Goal: Use online tool/utility: Utilize a website feature to perform a specific function

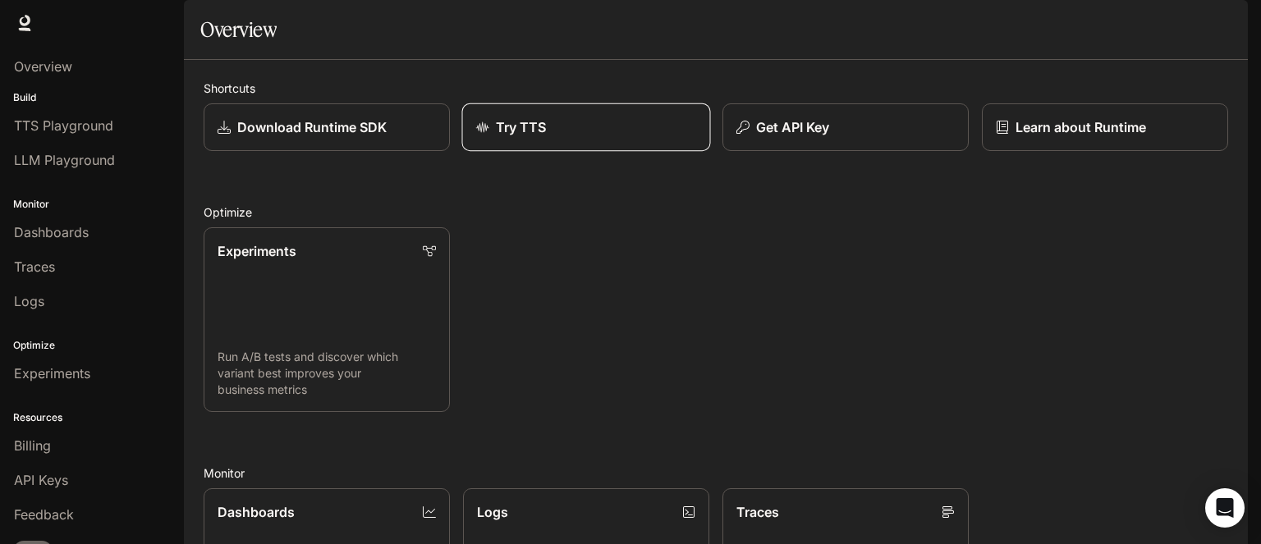
click at [628, 137] on div "Try TTS" at bounding box center [586, 127] width 221 height 20
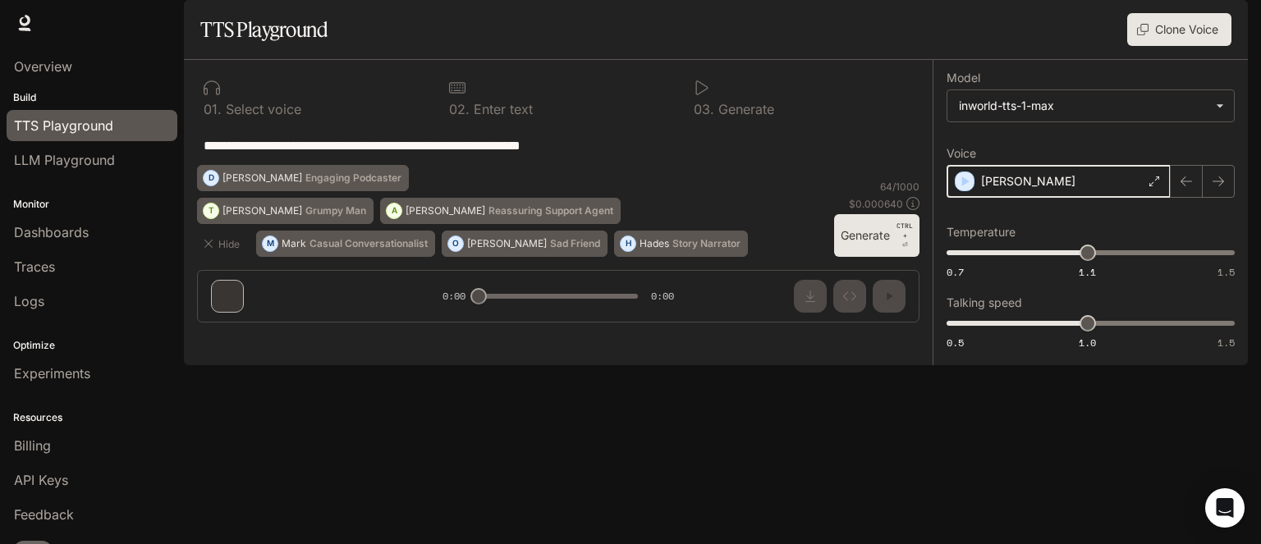
click at [964, 190] on icon "button" at bounding box center [964, 181] width 16 height 16
click at [965, 186] on icon "button" at bounding box center [965, 182] width 7 height 10
click at [1153, 186] on icon at bounding box center [1155, 182] width 10 height 10
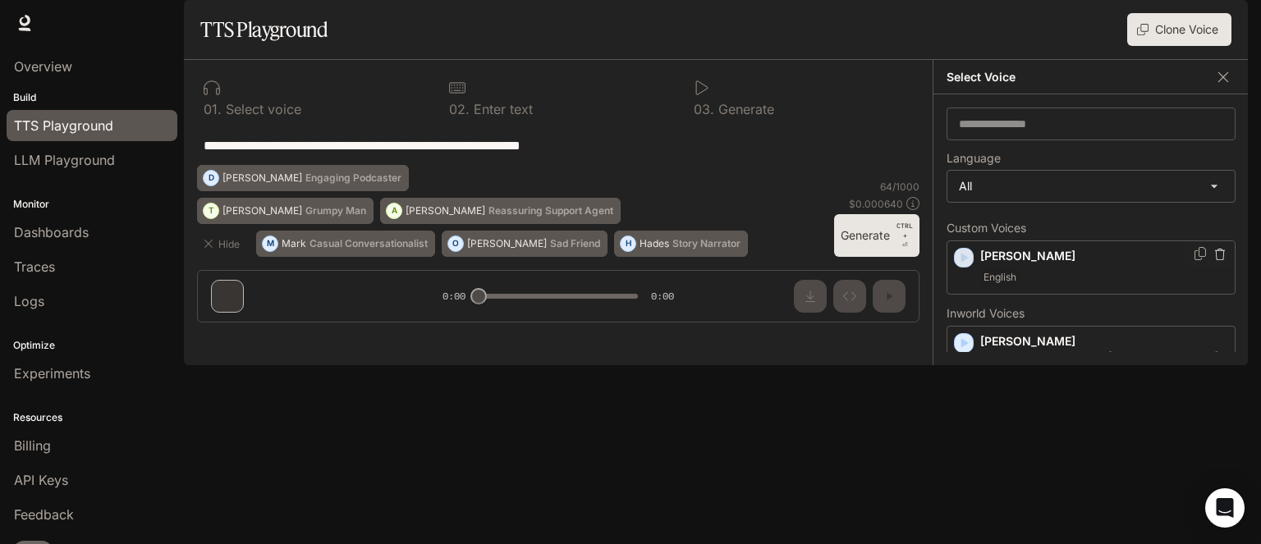
click at [963, 266] on icon "button" at bounding box center [964, 258] width 16 height 16
click at [995, 264] on p "[PERSON_NAME]" at bounding box center [1104, 256] width 248 height 16
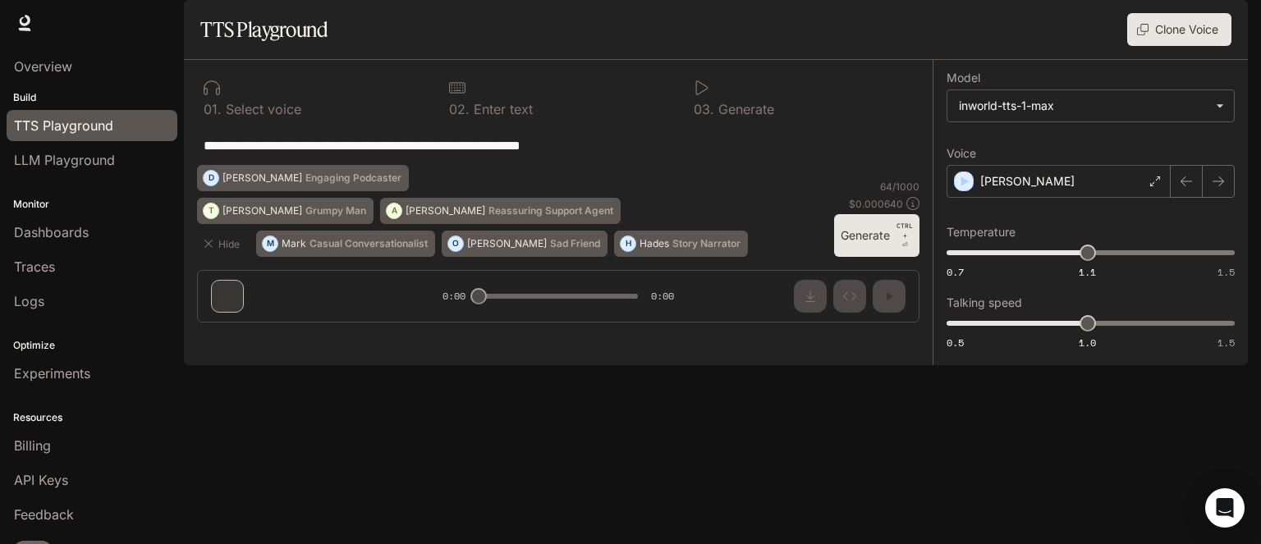
drag, startPoint x: 639, startPoint y: 195, endPoint x: 189, endPoint y: 190, distance: 449.9
click at [194, 193] on div "**********" at bounding box center [558, 198] width 749 height 276
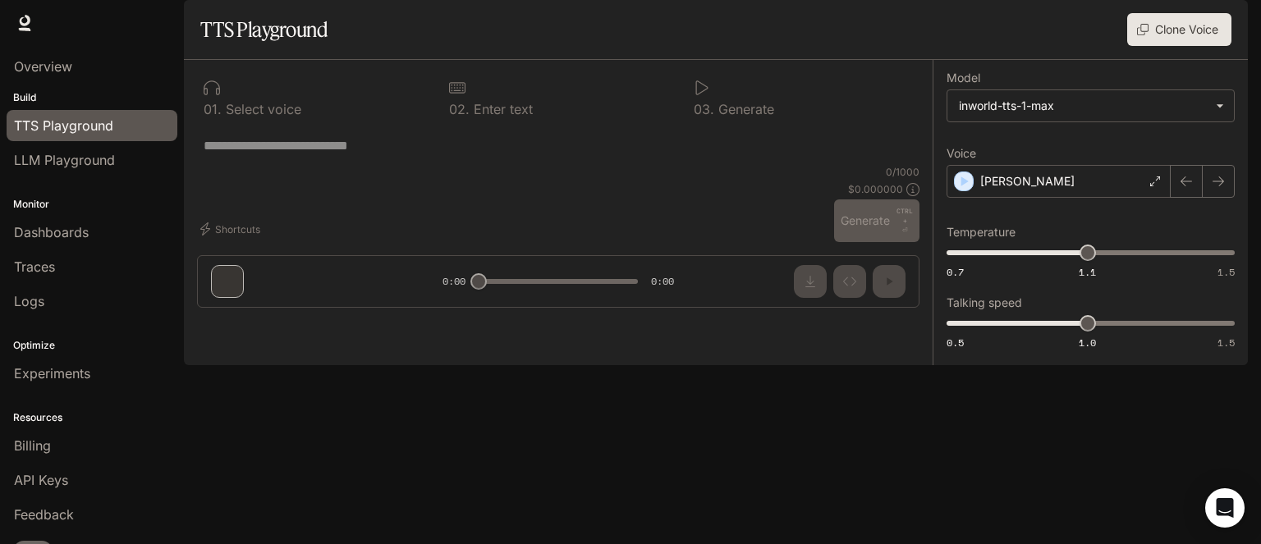
click at [870, 242] on div "0 / 1000 $ 0.000000 Generate CTRL + ⏎" at bounding box center [876, 203] width 85 height 77
click at [902, 289] on div at bounding box center [558, 239] width 749 height 99
click at [705, 95] on icon at bounding box center [702, 87] width 12 height 15
click at [456, 96] on icon at bounding box center [457, 88] width 16 height 16
click at [203, 122] on div "0 1 . Select voice" at bounding box center [313, 97] width 232 height 49
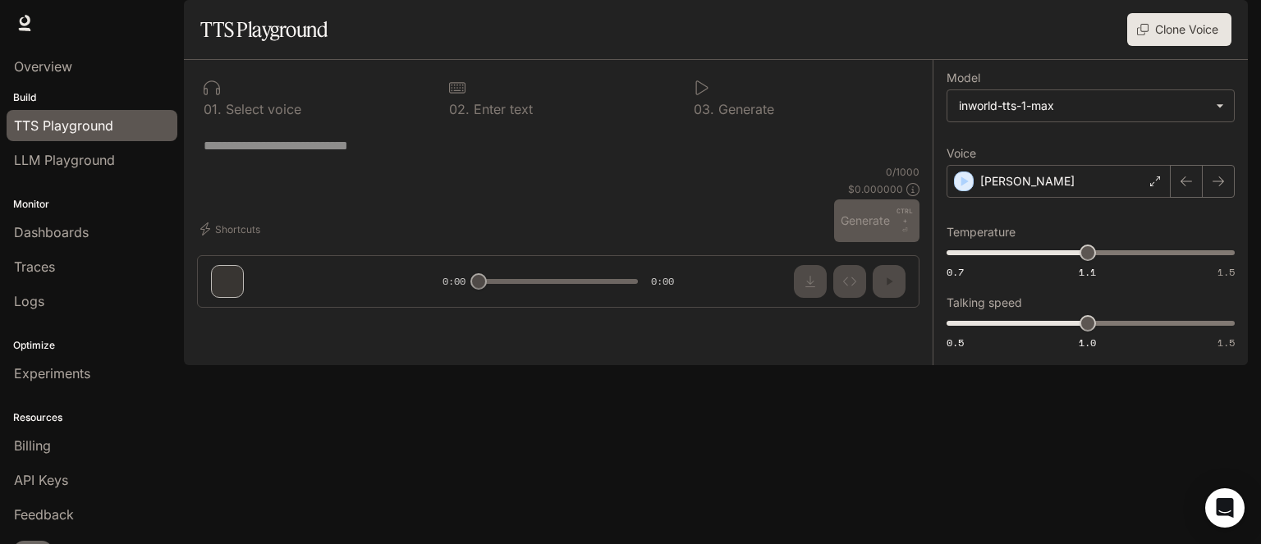
click at [404, 165] on div "* ​" at bounding box center [558, 145] width 722 height 39
click at [233, 155] on textarea at bounding box center [558, 145] width 709 height 19
